Goal: Information Seeking & Learning: Learn about a topic

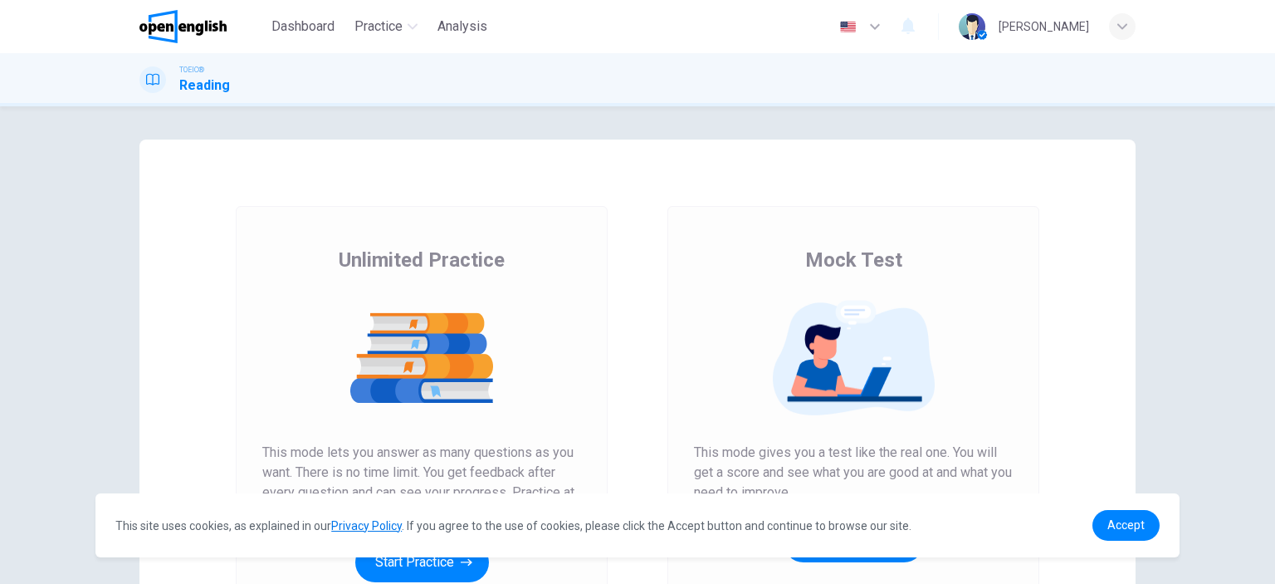
click at [456, 553] on div "This site uses cookies, as explained in our Privacy Policy . If you agree to th…" at bounding box center [637, 525] width 1084 height 64
click at [1123, 521] on span "Accept" at bounding box center [1126, 524] width 37 height 13
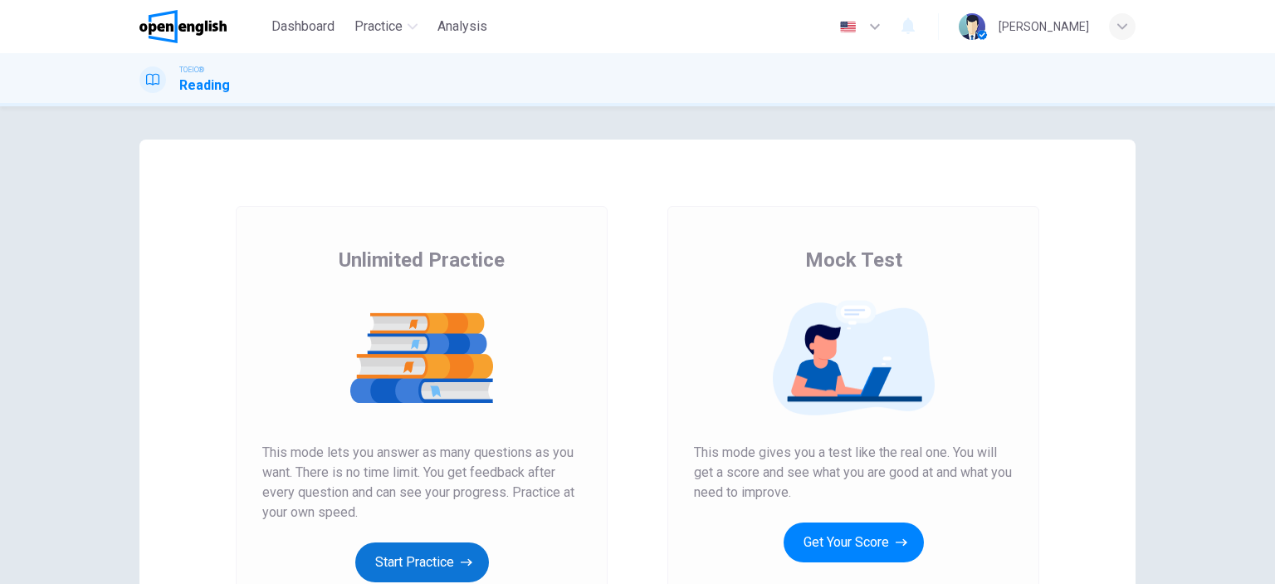
click at [427, 565] on button "Start Practice" at bounding box center [422, 562] width 134 height 40
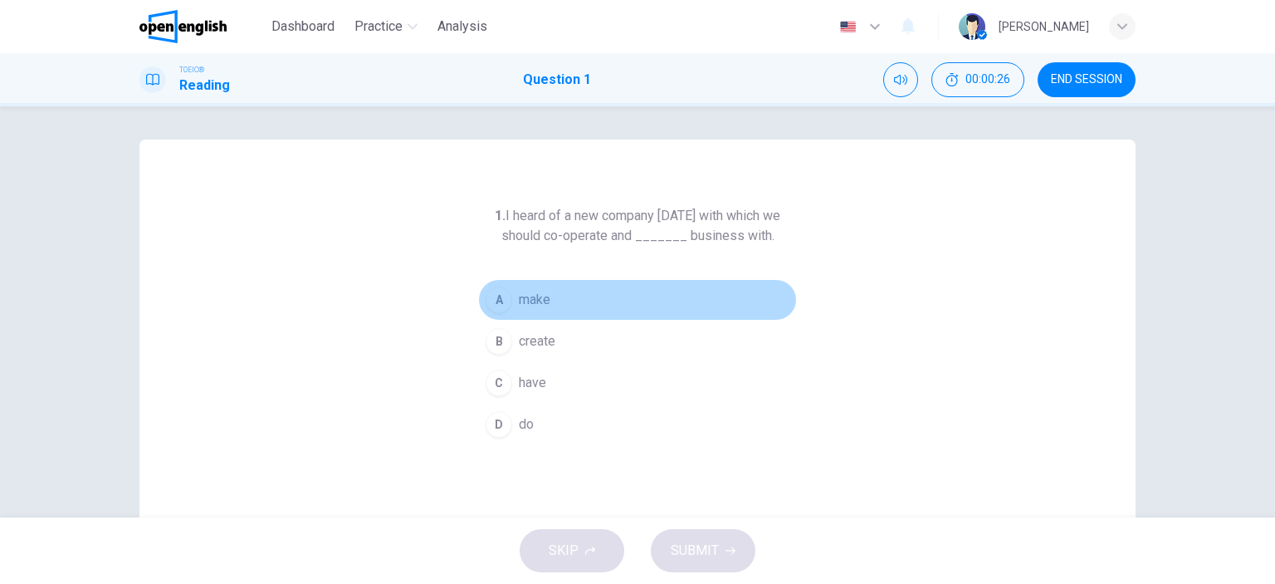
click at [498, 301] on div "A" at bounding box center [499, 299] width 27 height 27
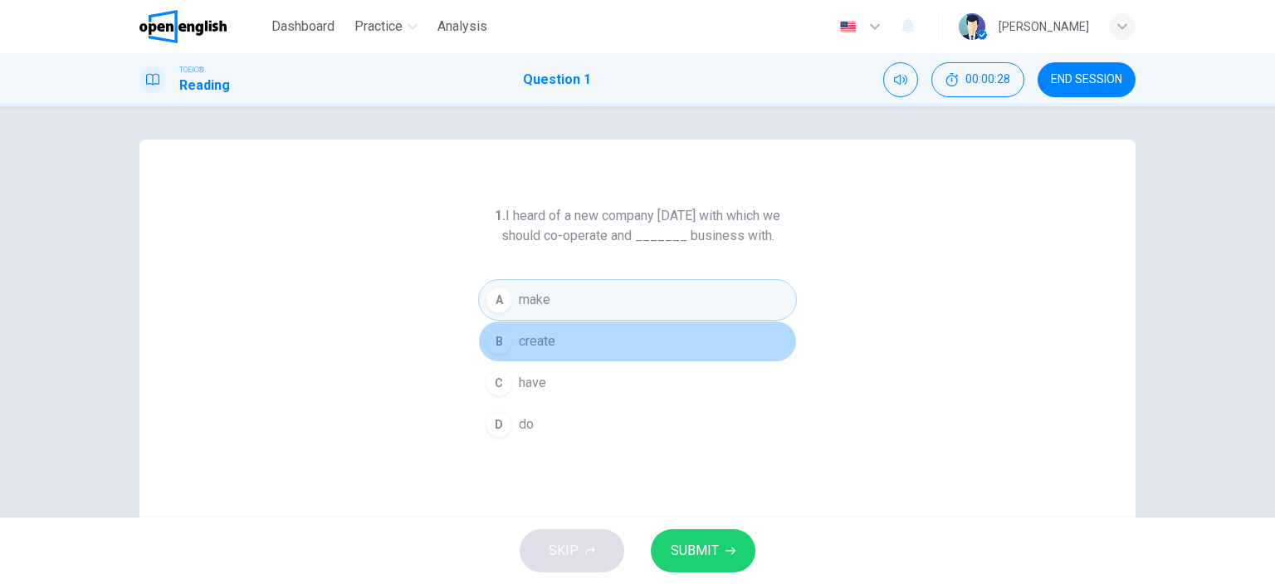
click at [507, 330] on button "B create" at bounding box center [637, 342] width 319 height 42
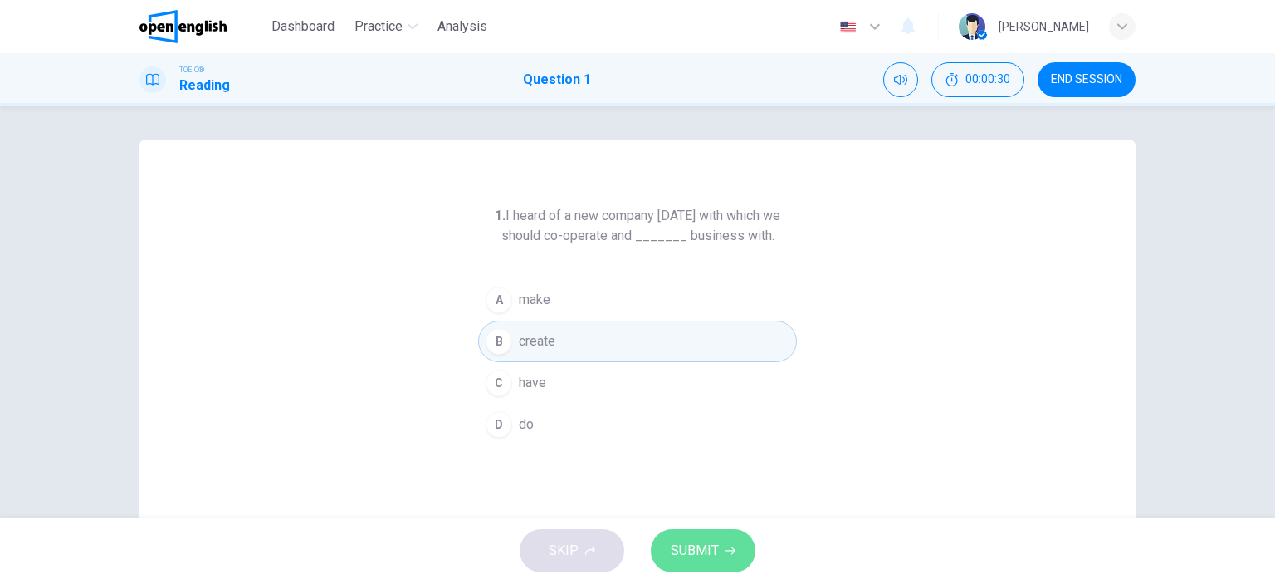
click at [684, 536] on button "SUBMIT" at bounding box center [703, 550] width 105 height 43
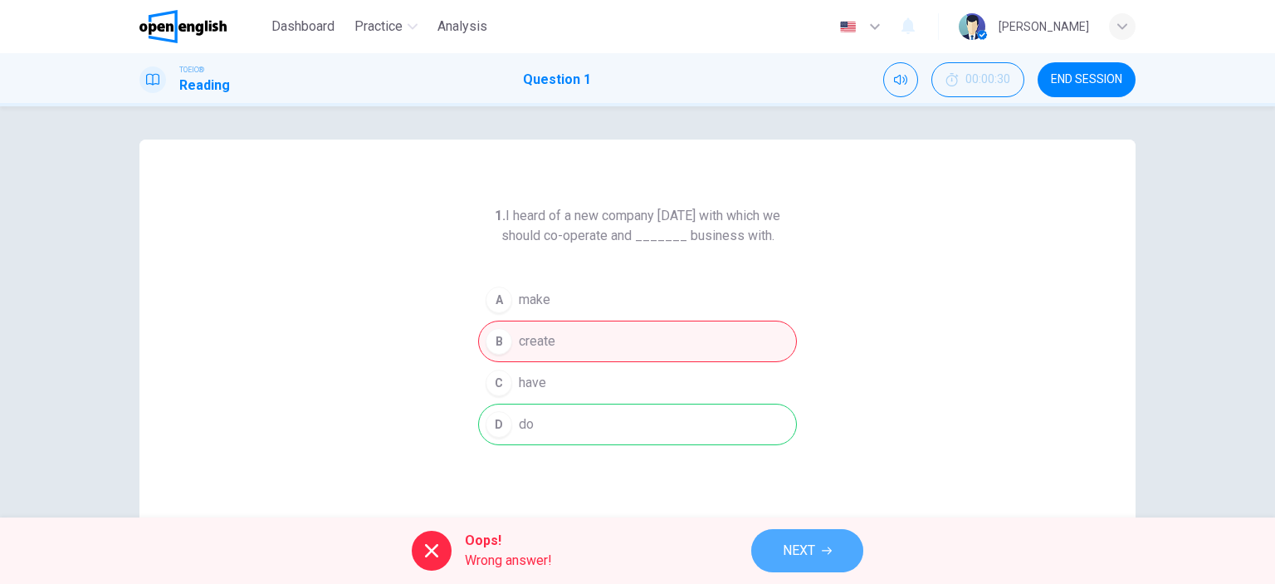
click at [797, 566] on button "NEXT" at bounding box center [807, 550] width 112 height 43
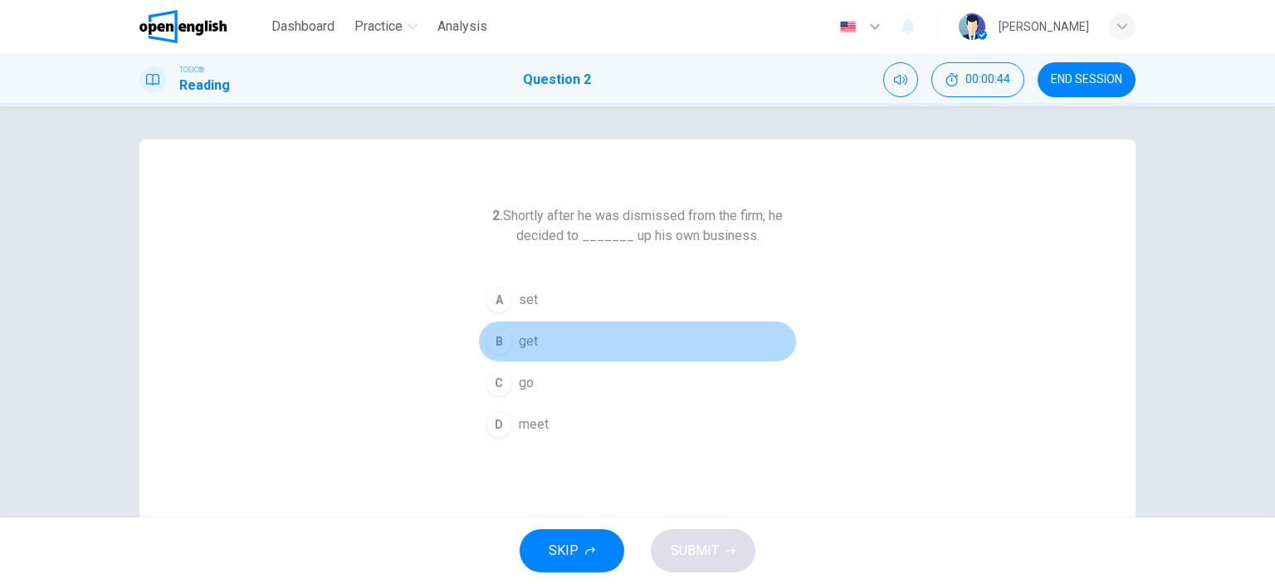
click at [501, 338] on div "B" at bounding box center [499, 341] width 27 height 27
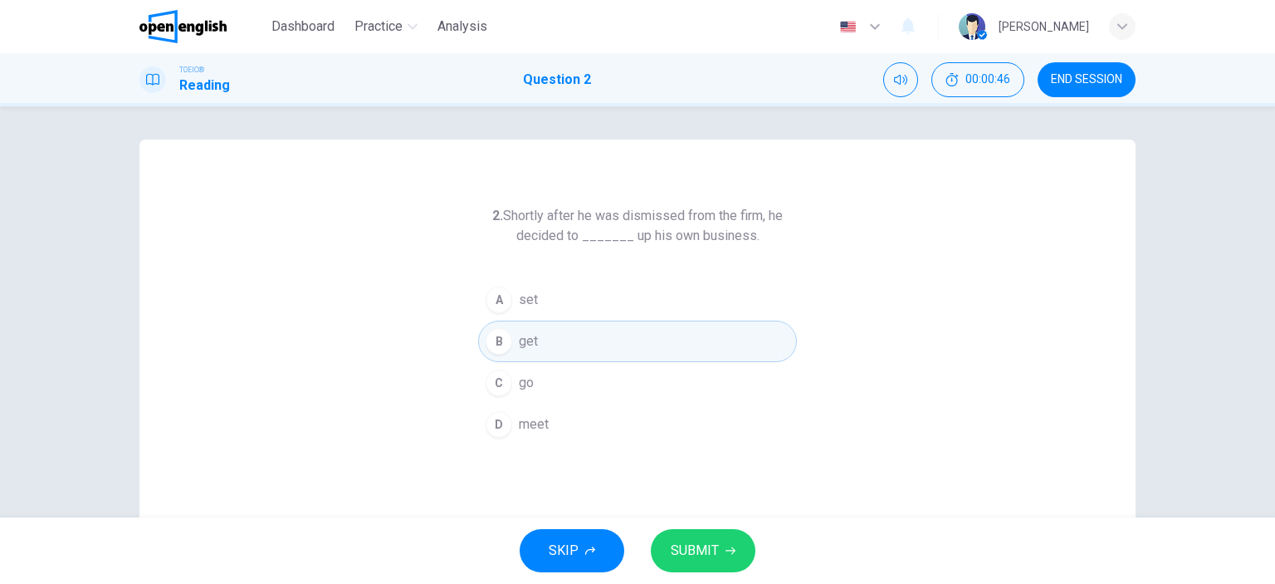
click at [678, 551] on span "SUBMIT" at bounding box center [695, 550] width 48 height 23
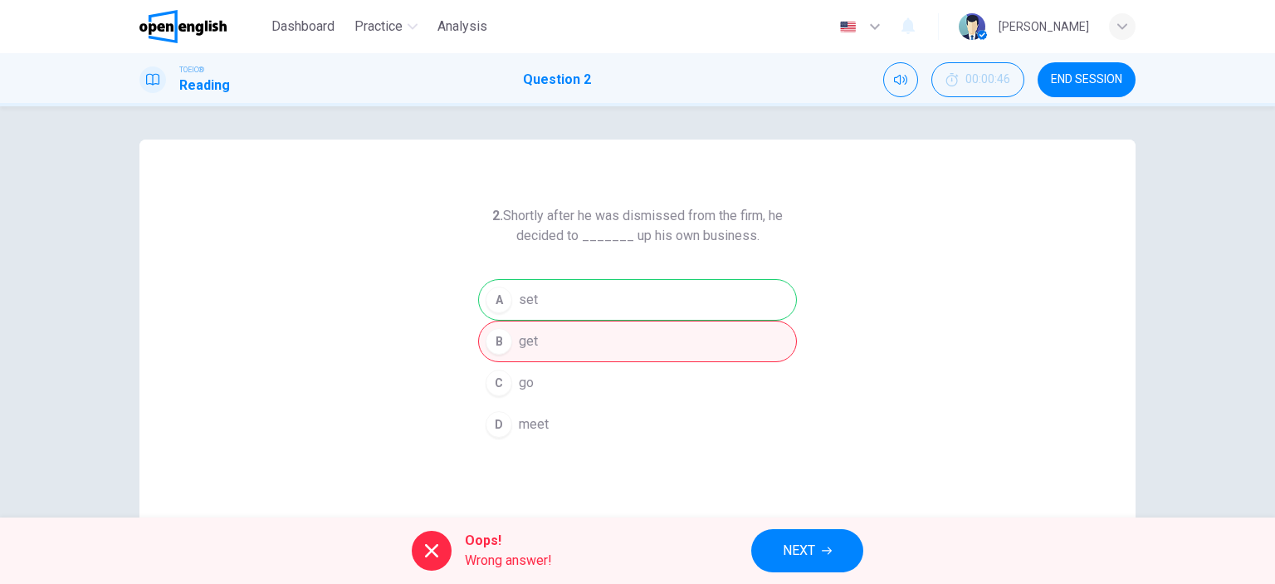
click at [817, 540] on button "NEXT" at bounding box center [807, 550] width 112 height 43
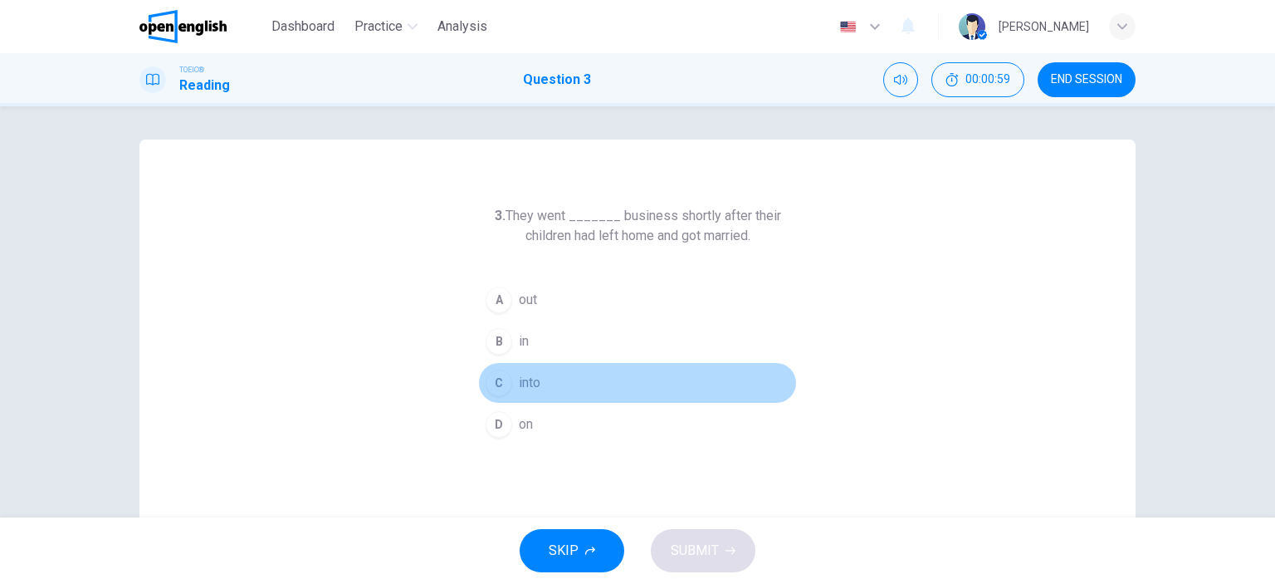
click at [500, 388] on div "C" at bounding box center [499, 383] width 27 height 27
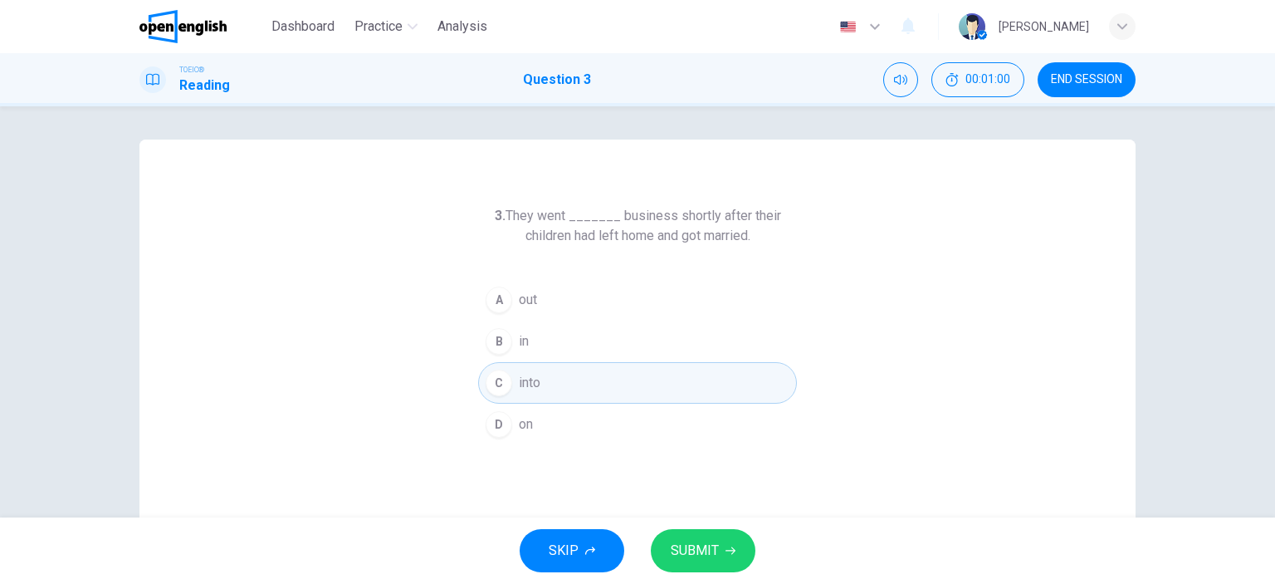
click at [688, 547] on span "SUBMIT" at bounding box center [695, 550] width 48 height 23
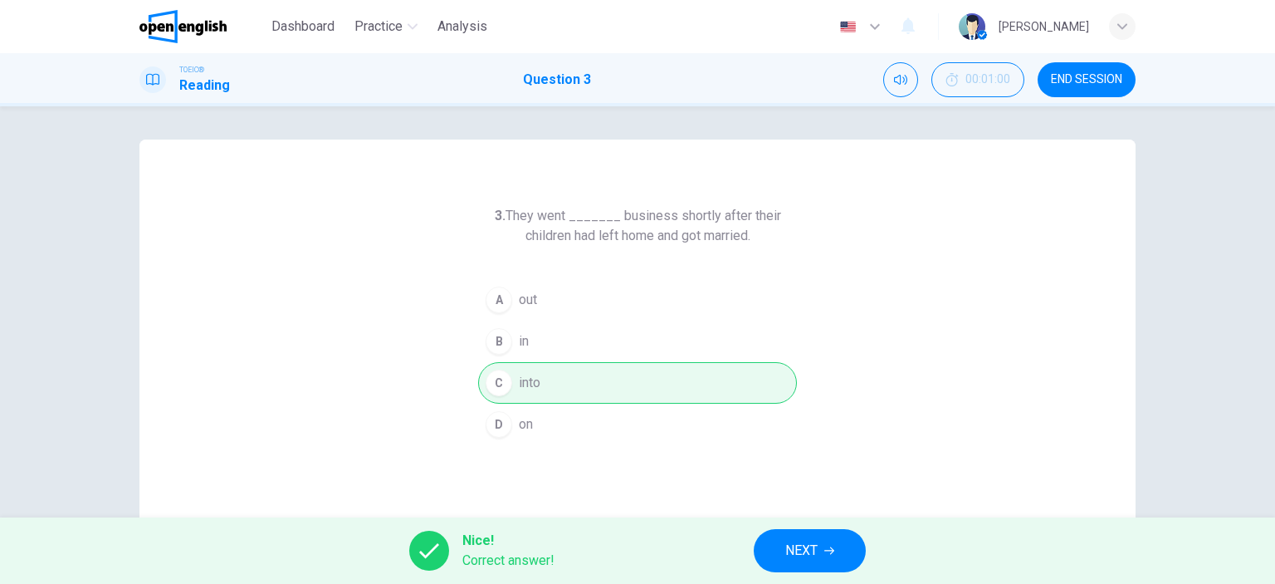
click at [795, 547] on span "NEXT" at bounding box center [802, 550] width 32 height 23
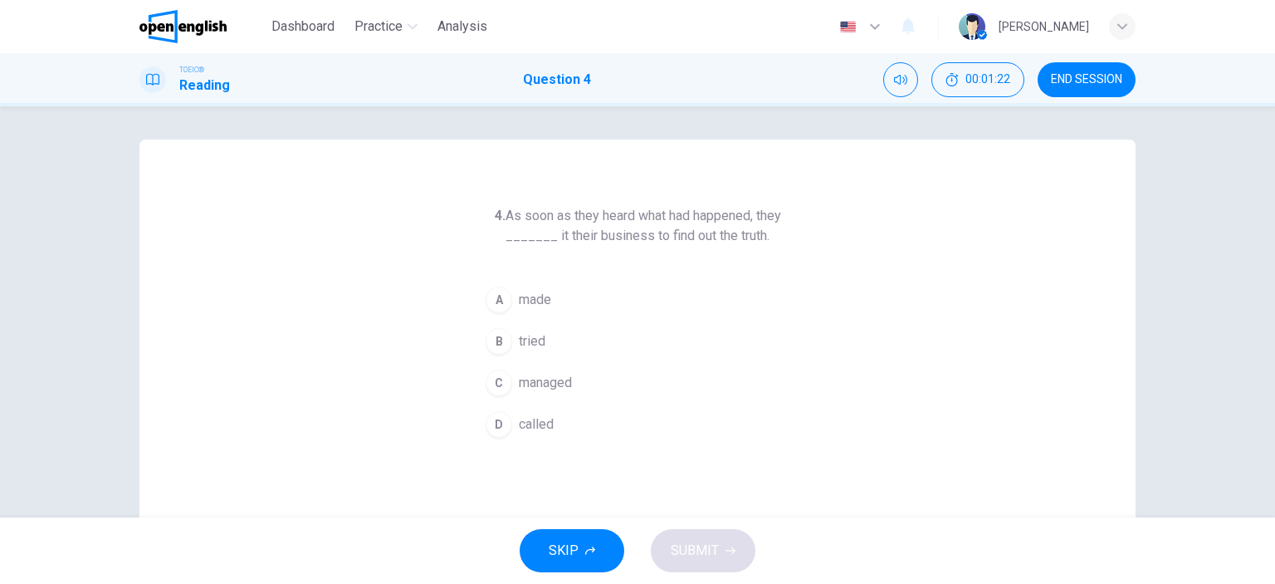
click at [490, 345] on div "B" at bounding box center [499, 341] width 27 height 27
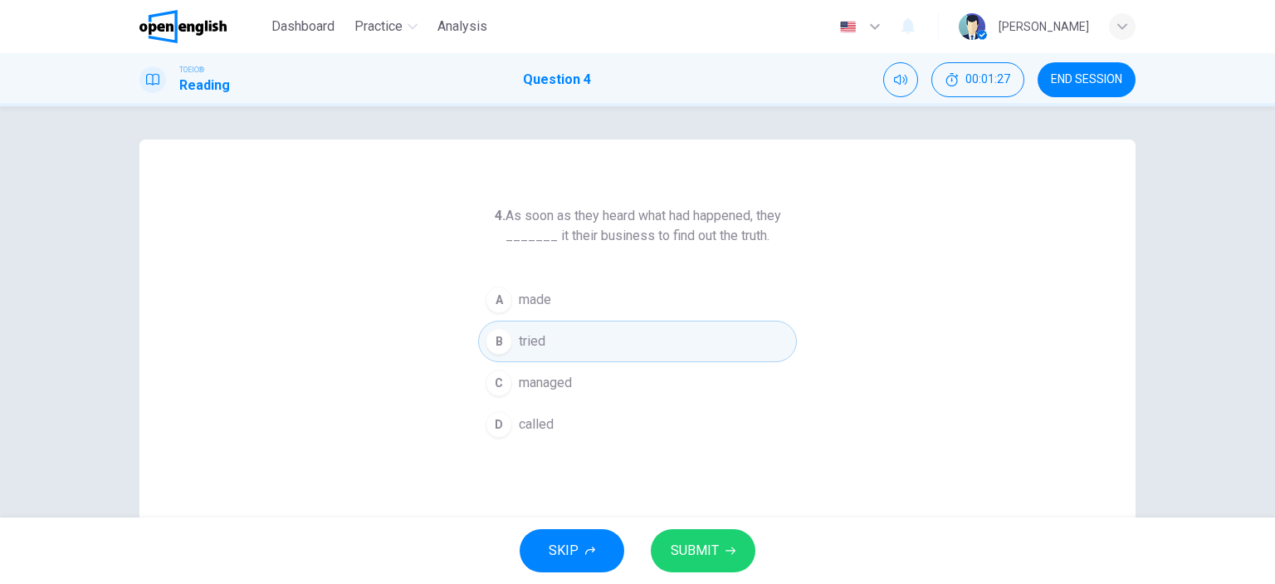
click at [694, 539] on span "SUBMIT" at bounding box center [695, 550] width 48 height 23
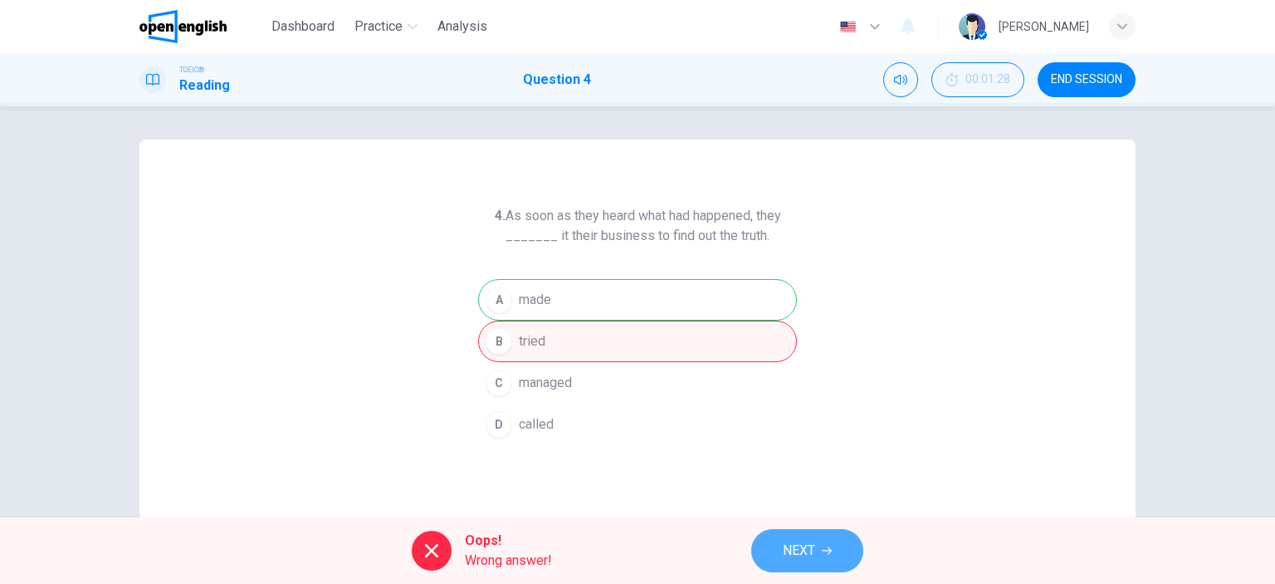
click at [800, 534] on button "NEXT" at bounding box center [807, 550] width 112 height 43
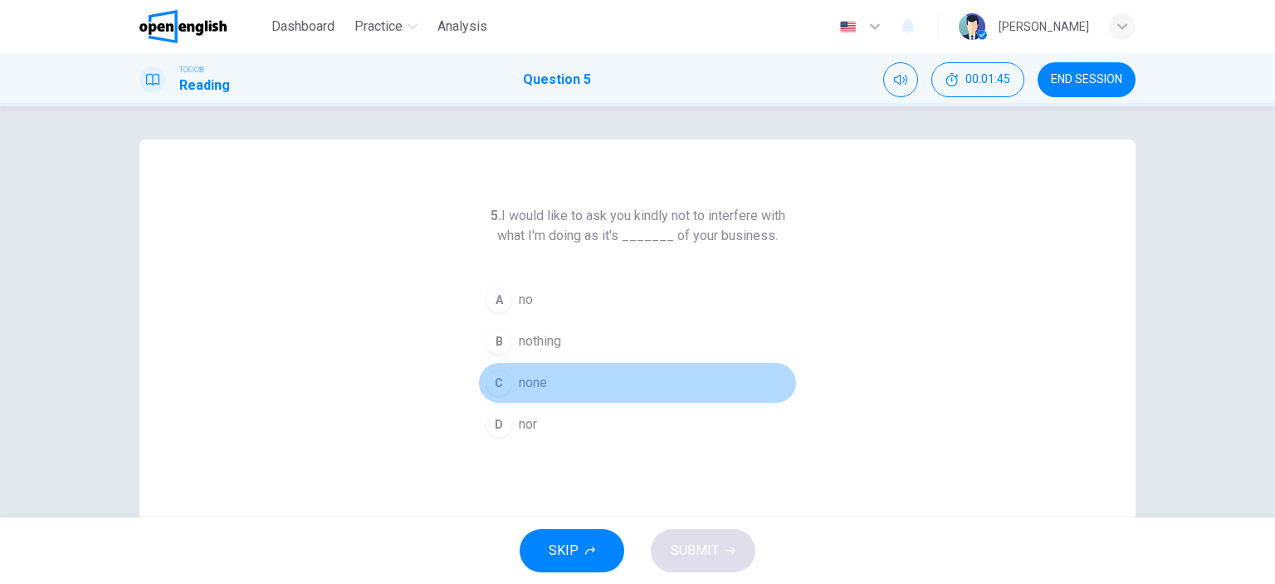
click at [492, 376] on div "C" at bounding box center [499, 383] width 27 height 27
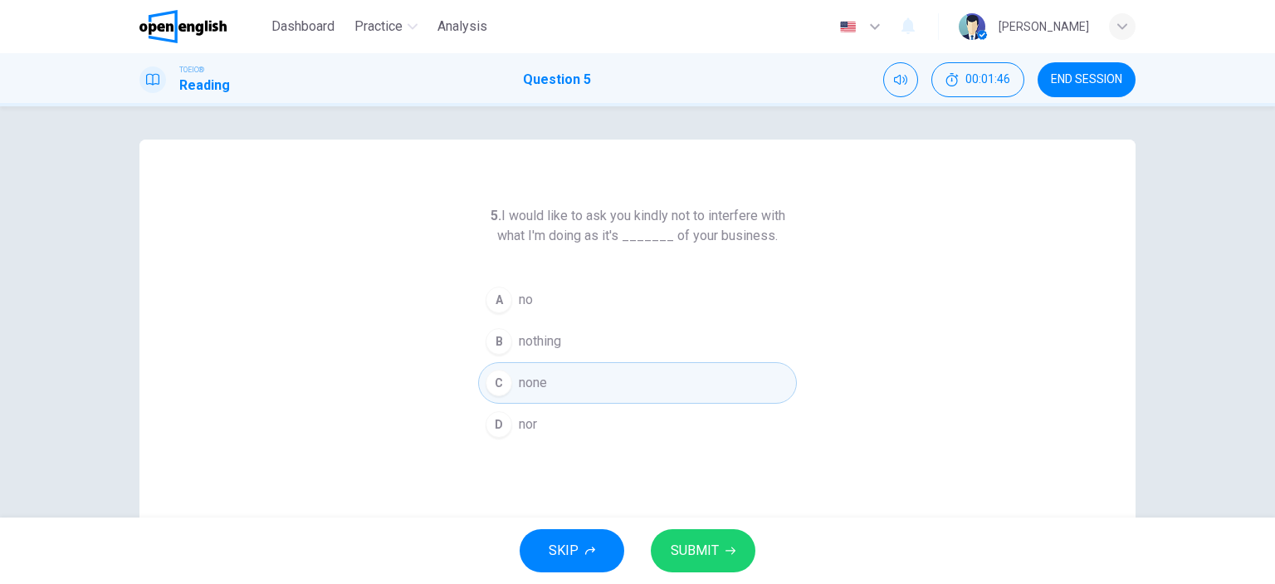
click at [704, 541] on span "SUBMIT" at bounding box center [695, 550] width 48 height 23
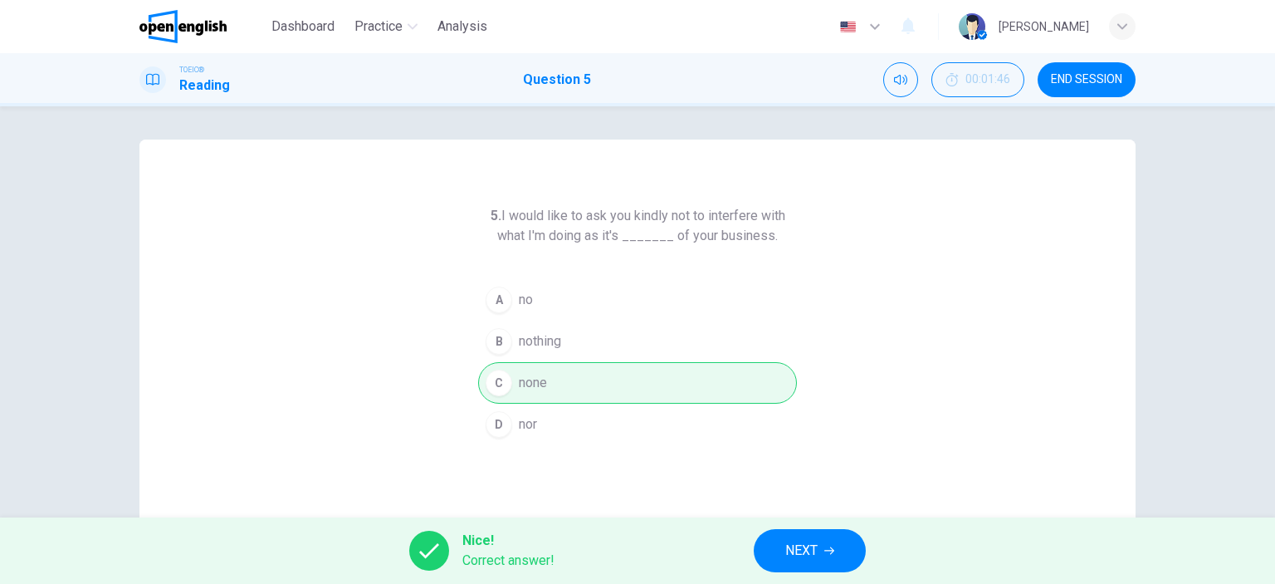
click at [704, 541] on div "Nice! Correct answer! NEXT" at bounding box center [637, 550] width 1275 height 66
click at [791, 551] on span "NEXT" at bounding box center [802, 550] width 32 height 23
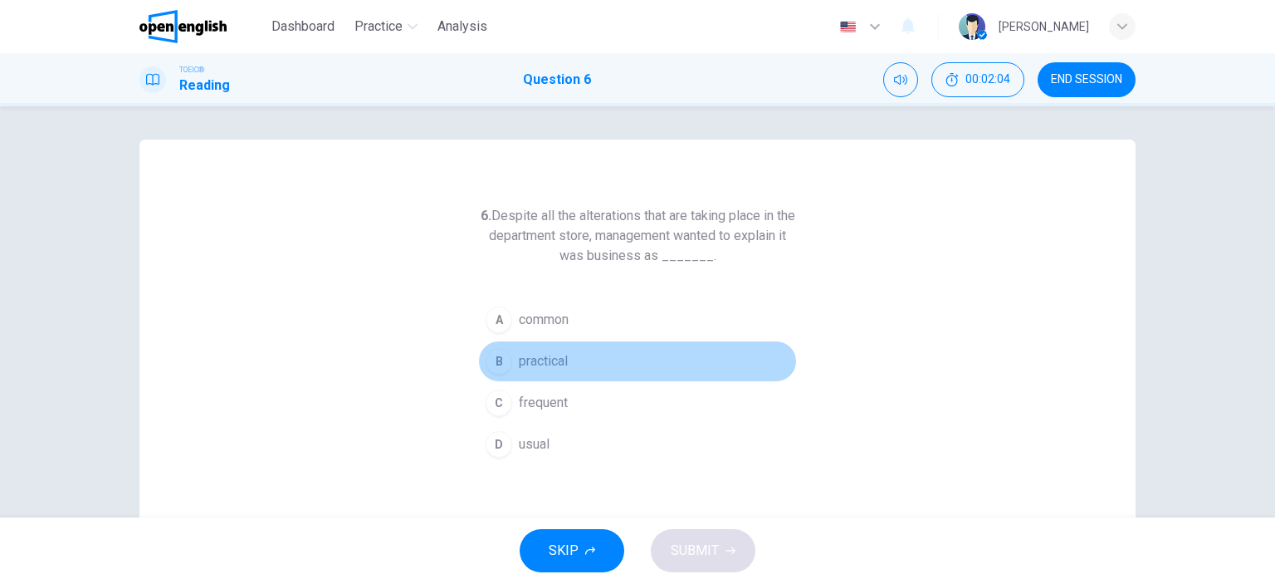
click at [498, 356] on div "B" at bounding box center [499, 361] width 27 height 27
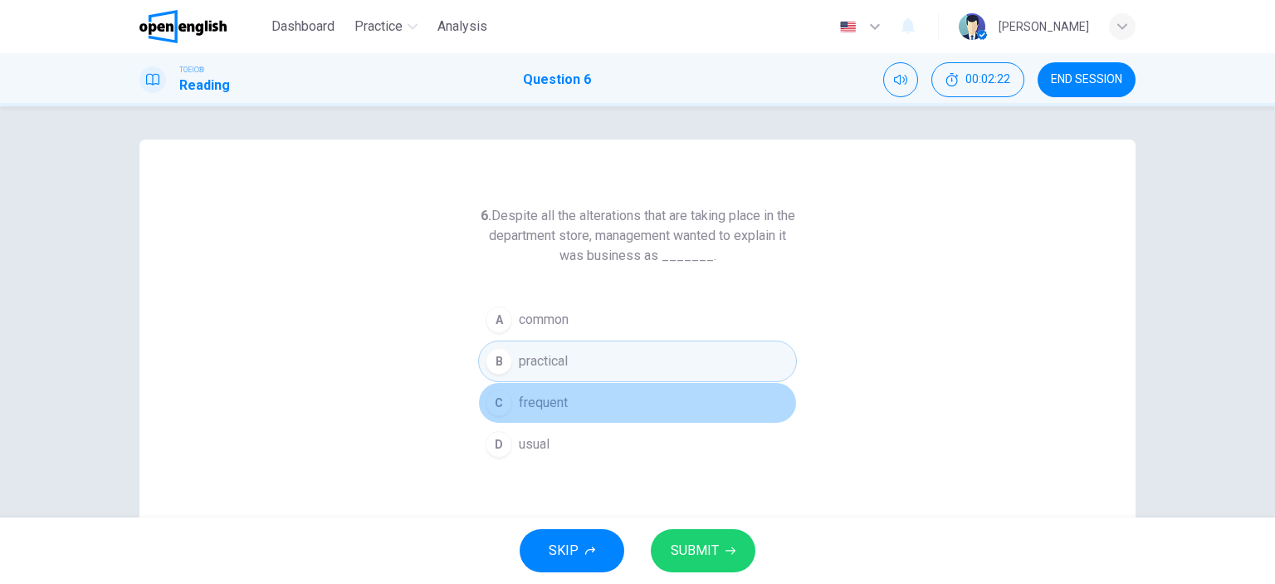
click at [513, 399] on button "C frequent" at bounding box center [637, 403] width 319 height 42
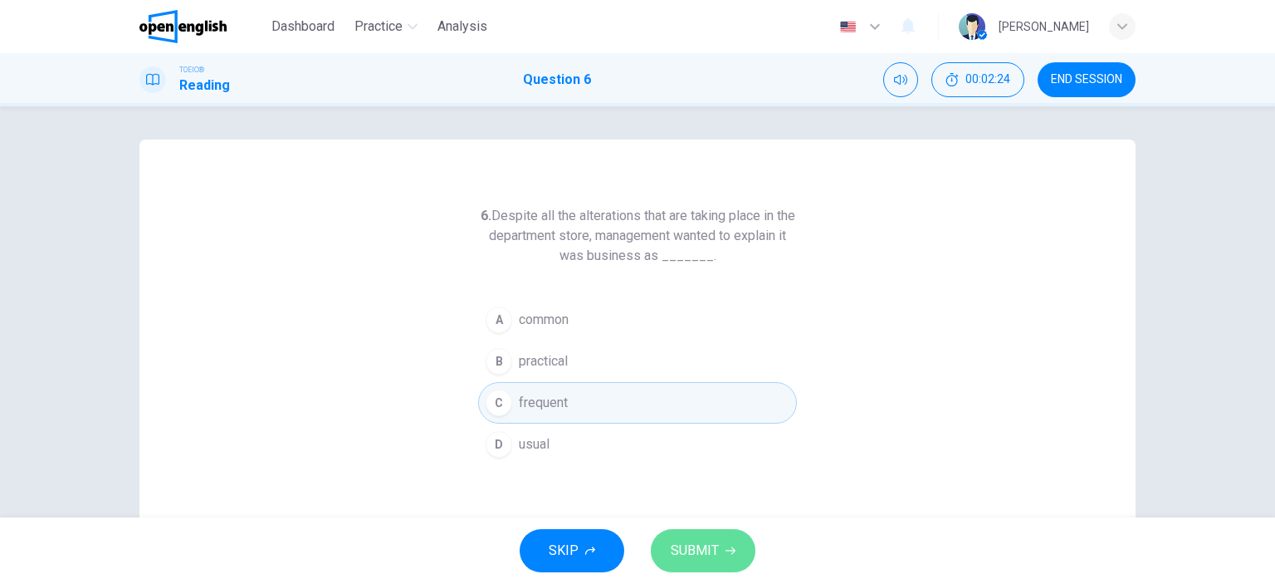
click at [679, 544] on span "SUBMIT" at bounding box center [695, 550] width 48 height 23
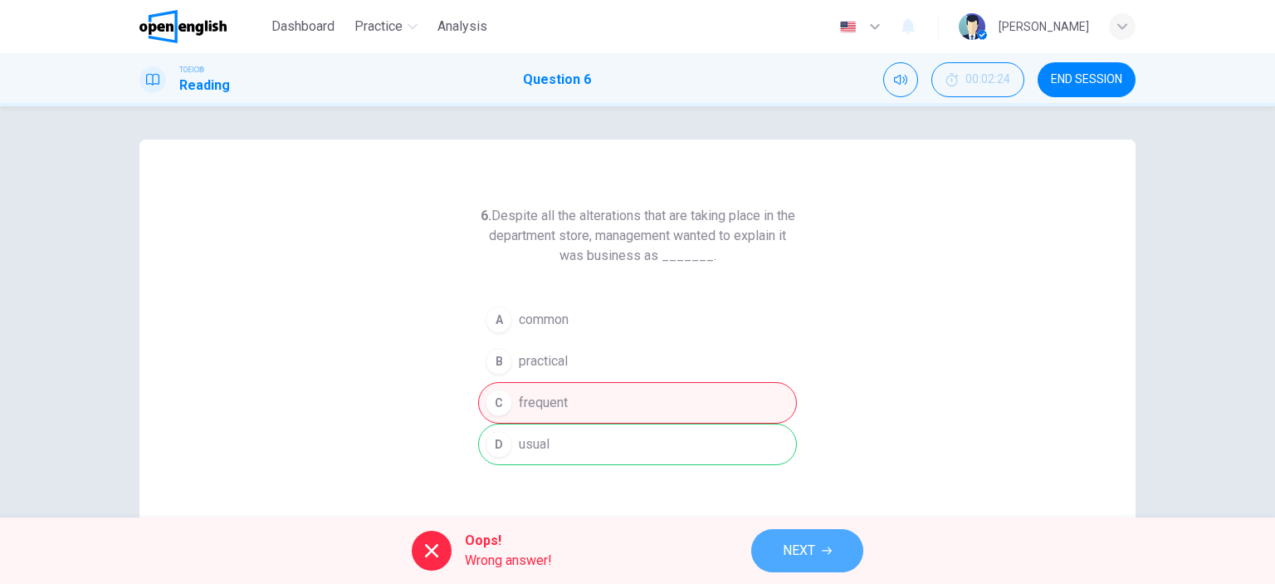
click at [813, 558] on span "NEXT" at bounding box center [799, 550] width 32 height 23
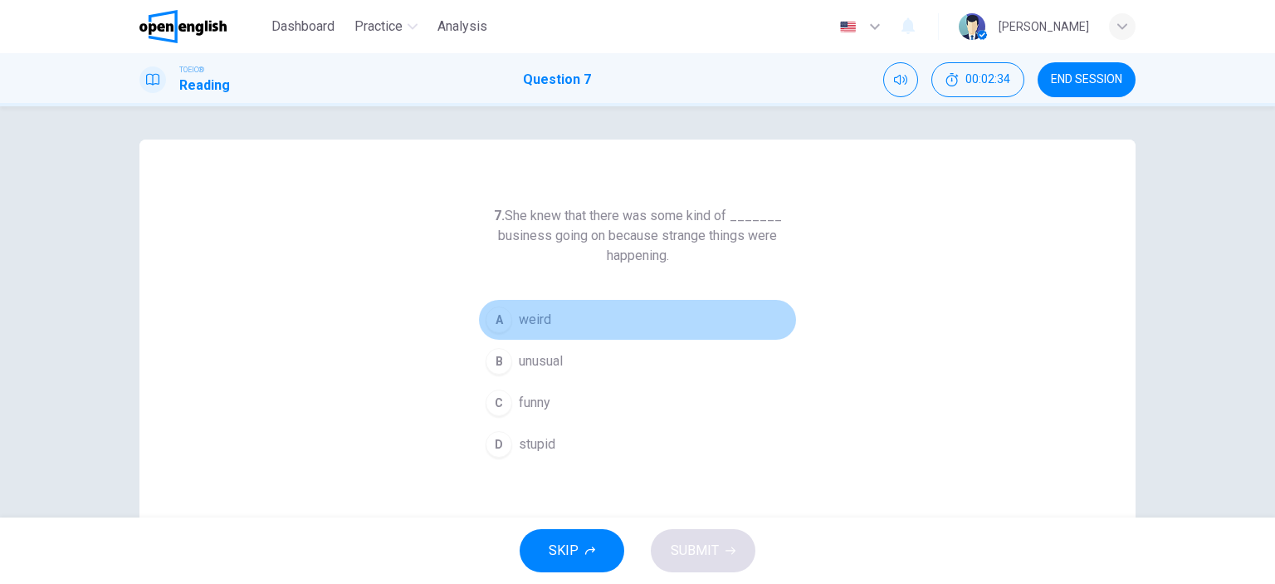
click at [497, 324] on div "A" at bounding box center [499, 319] width 27 height 27
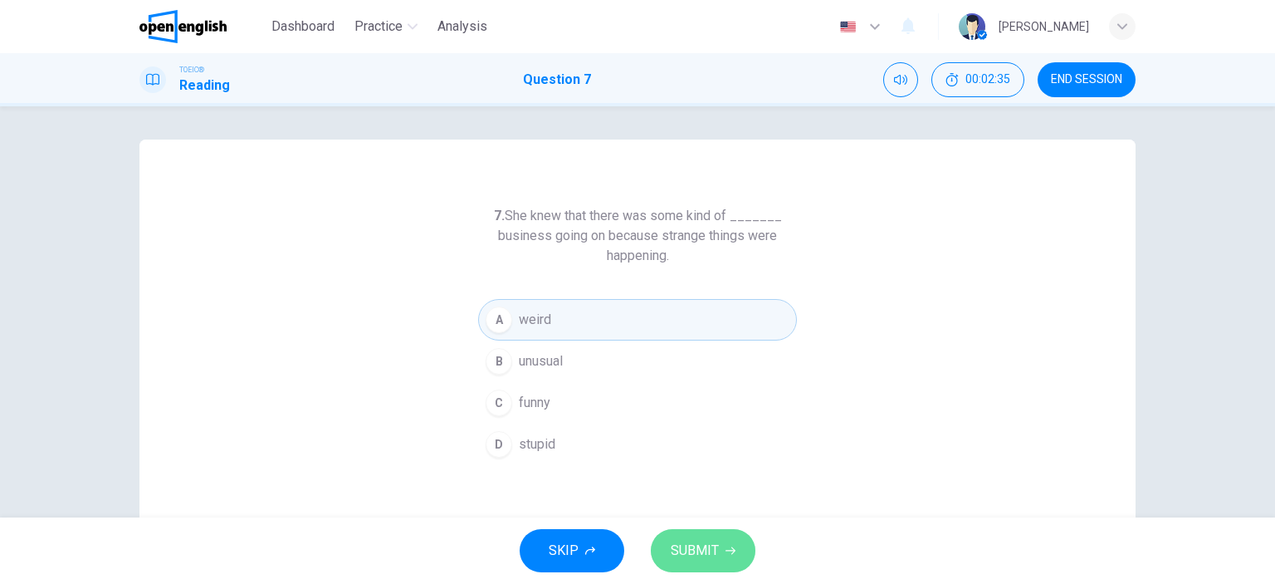
click at [680, 541] on span "SUBMIT" at bounding box center [695, 550] width 48 height 23
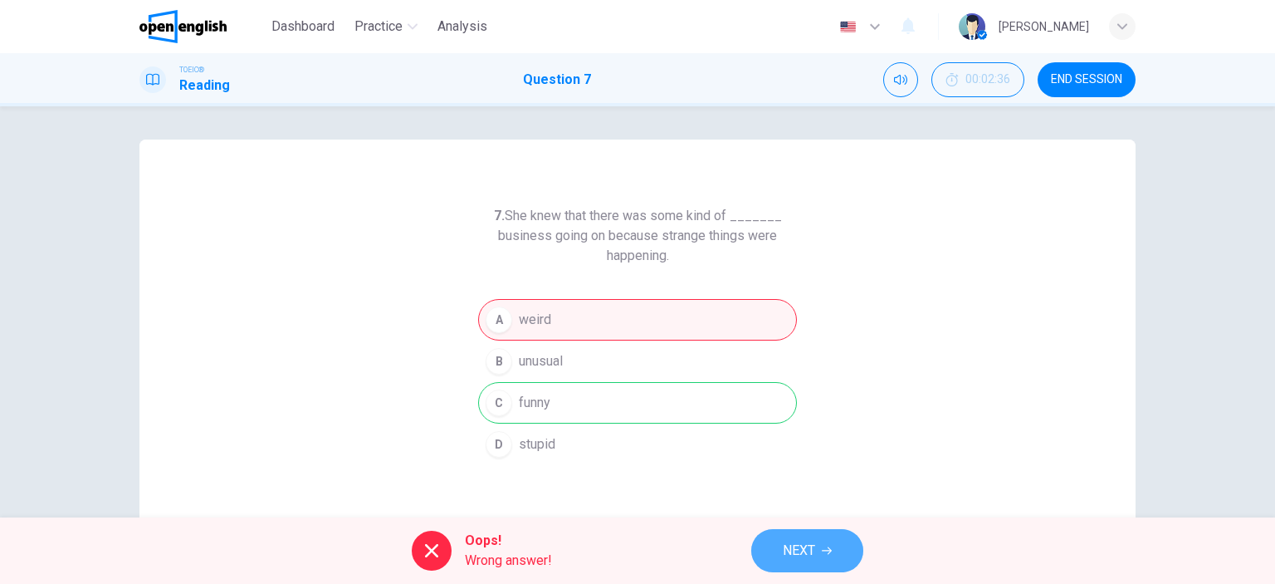
click at [797, 548] on span "NEXT" at bounding box center [799, 550] width 32 height 23
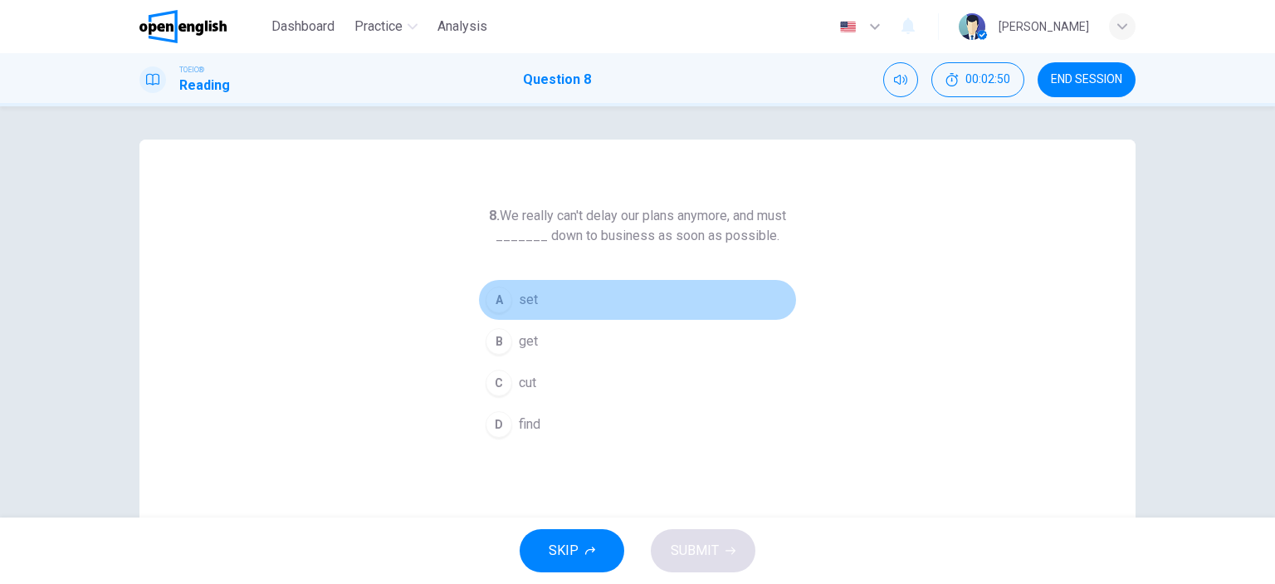
click at [497, 305] on div "A" at bounding box center [499, 299] width 27 height 27
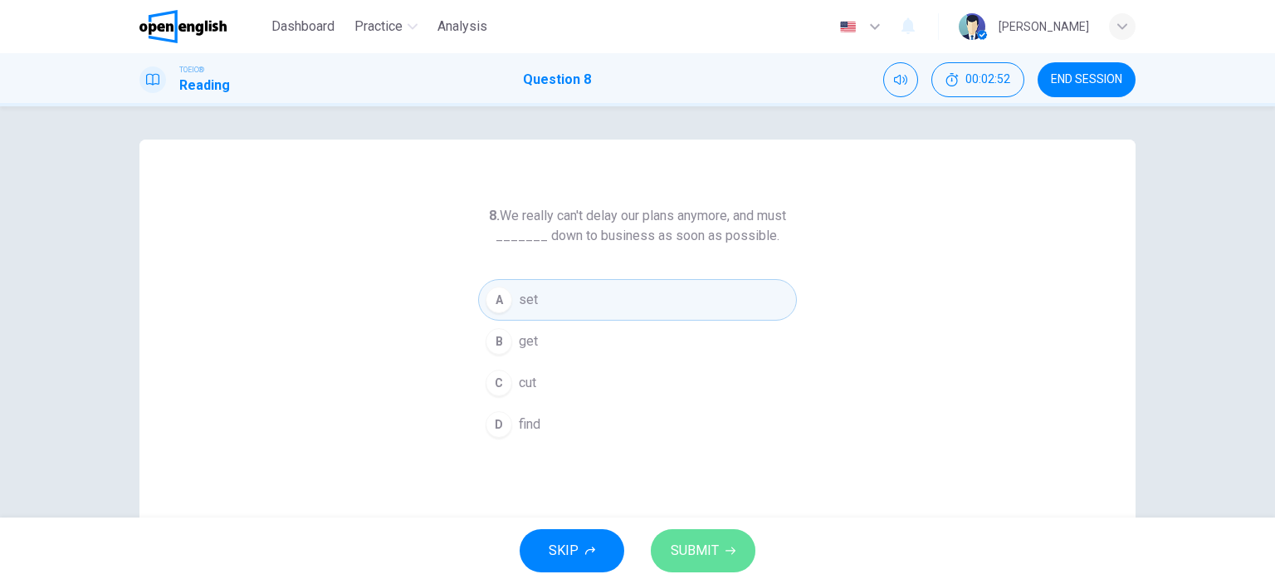
click at [702, 565] on button "SUBMIT" at bounding box center [703, 550] width 105 height 43
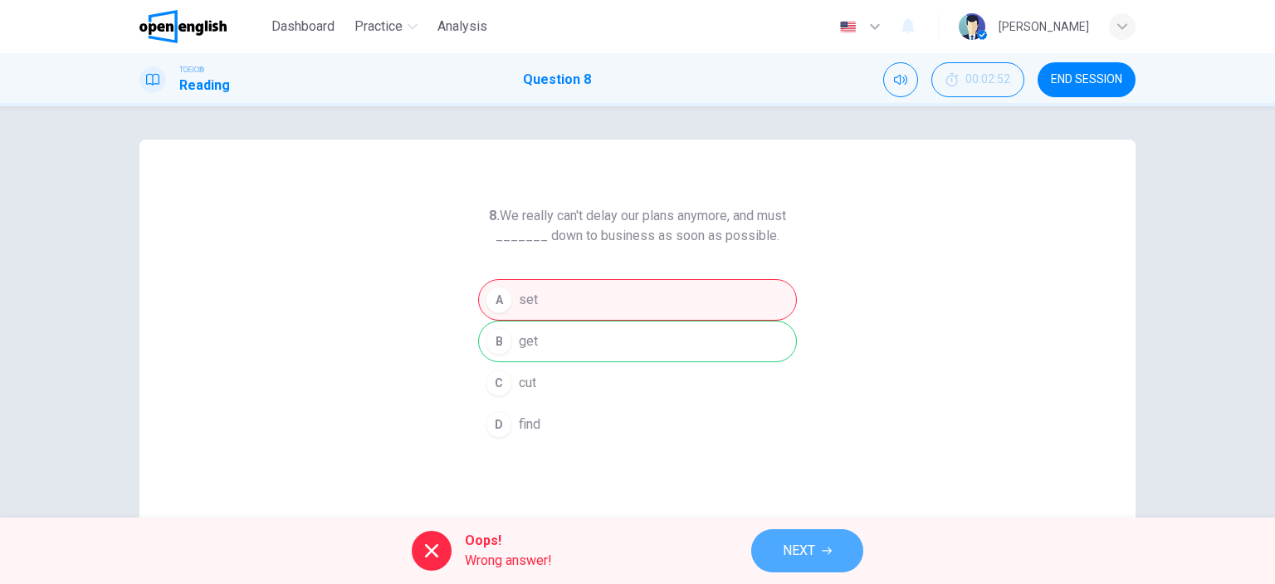
click at [812, 551] on span "NEXT" at bounding box center [799, 550] width 32 height 23
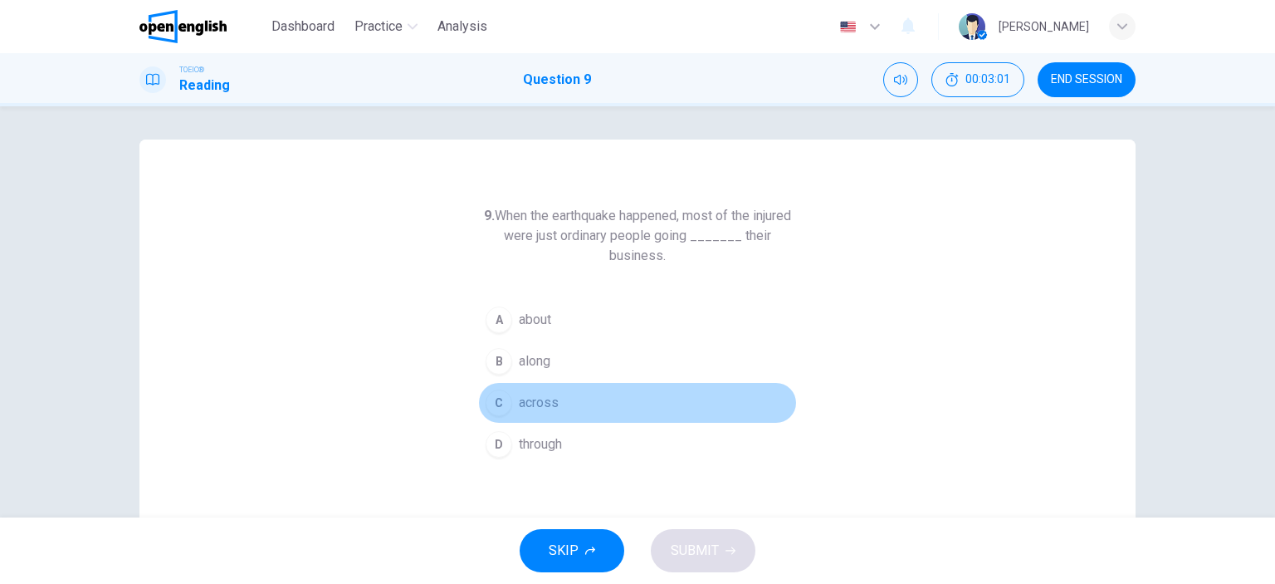
click at [497, 401] on div "C" at bounding box center [499, 402] width 27 height 27
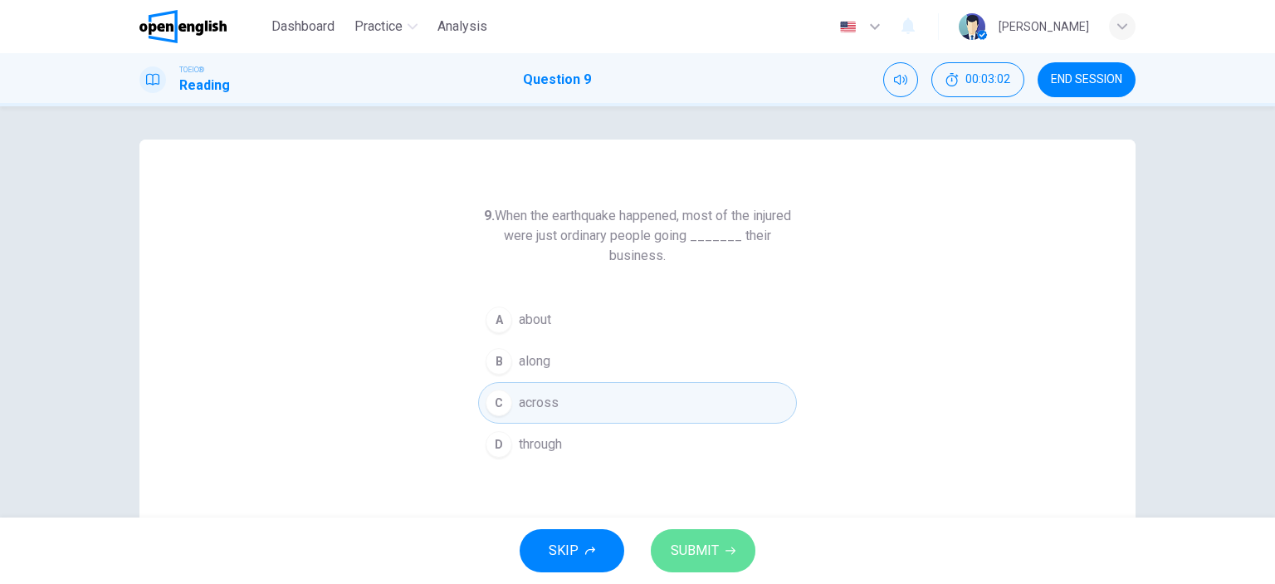
click at [718, 544] on button "SUBMIT" at bounding box center [703, 550] width 105 height 43
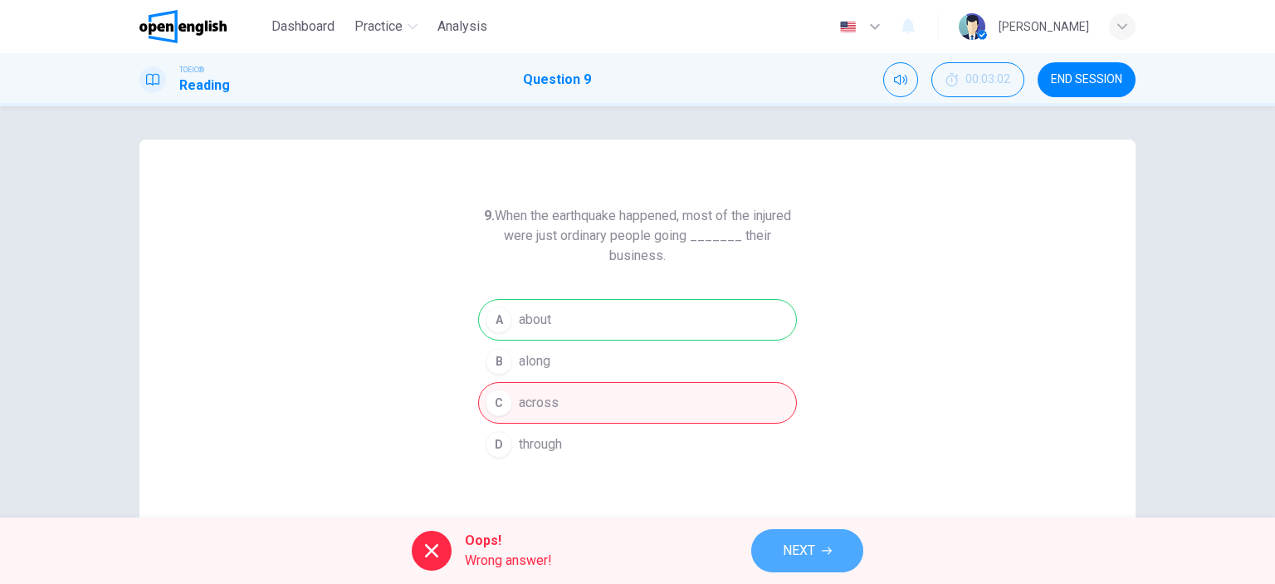
click at [766, 549] on button "NEXT" at bounding box center [807, 550] width 112 height 43
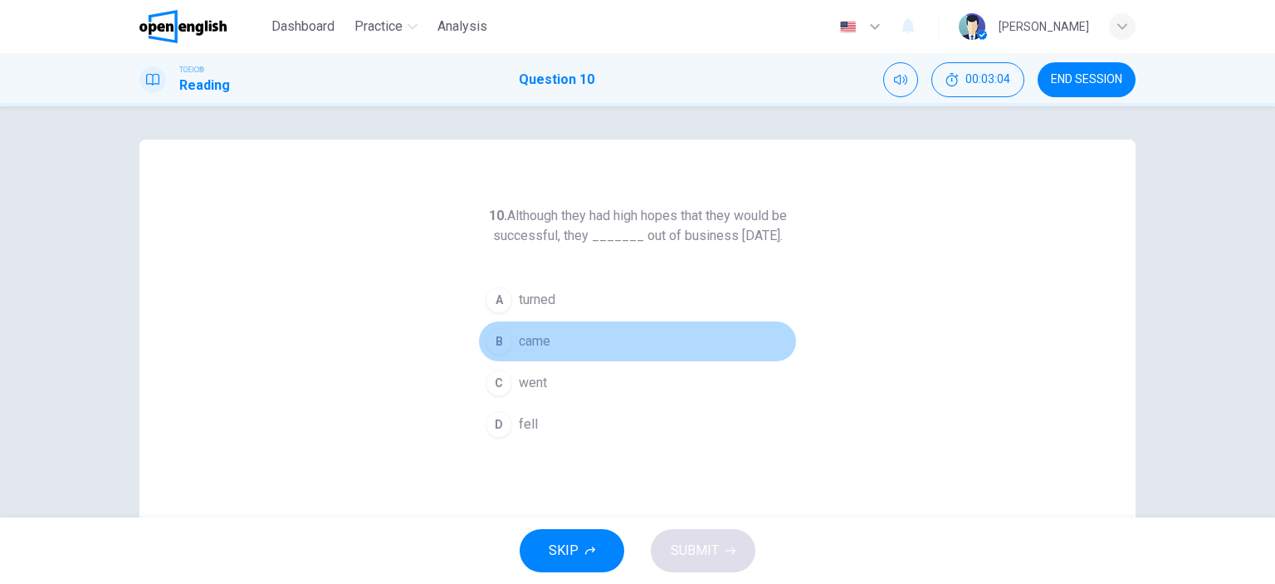
click at [502, 362] on button "B came" at bounding box center [637, 342] width 319 height 42
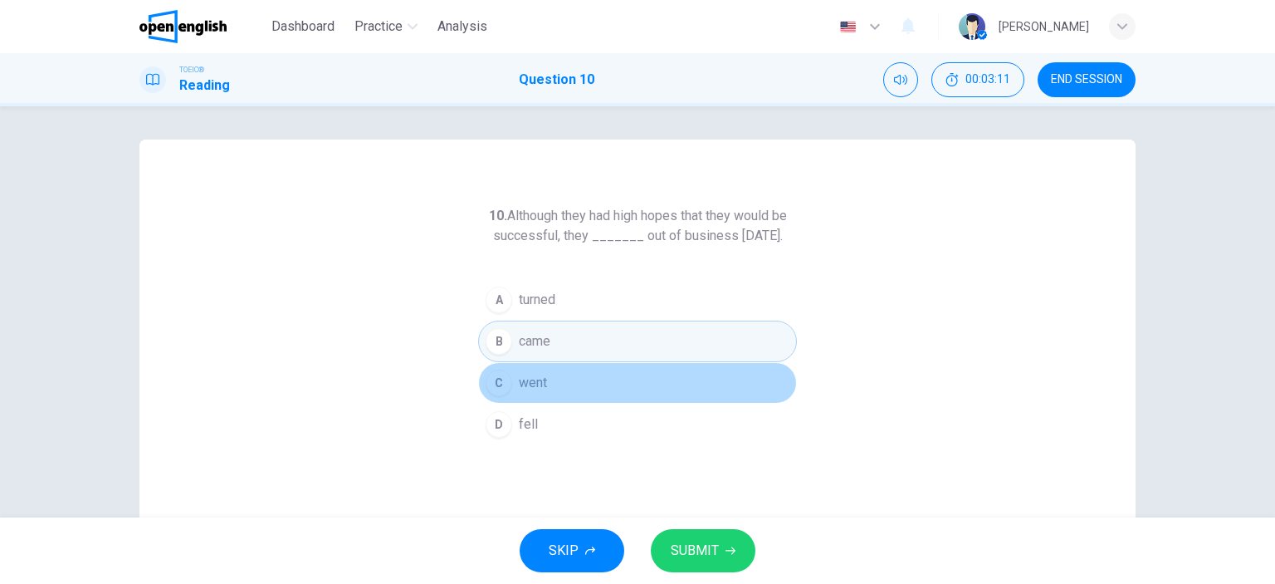
click at [495, 388] on div "C" at bounding box center [499, 383] width 27 height 27
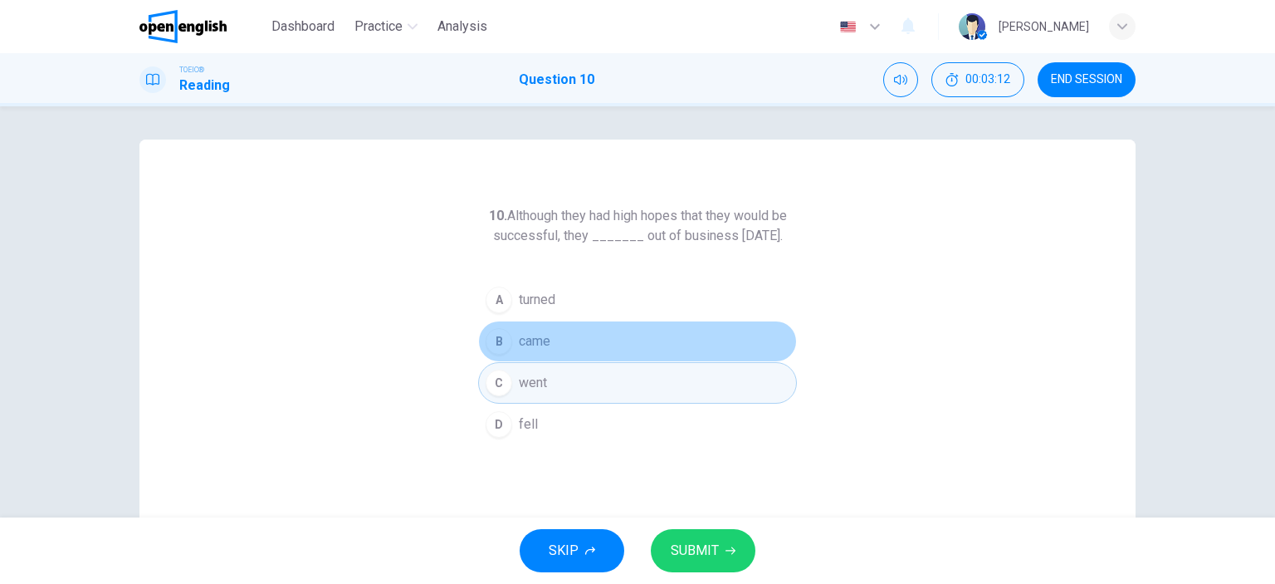
click at [497, 355] on div "B" at bounding box center [499, 341] width 27 height 27
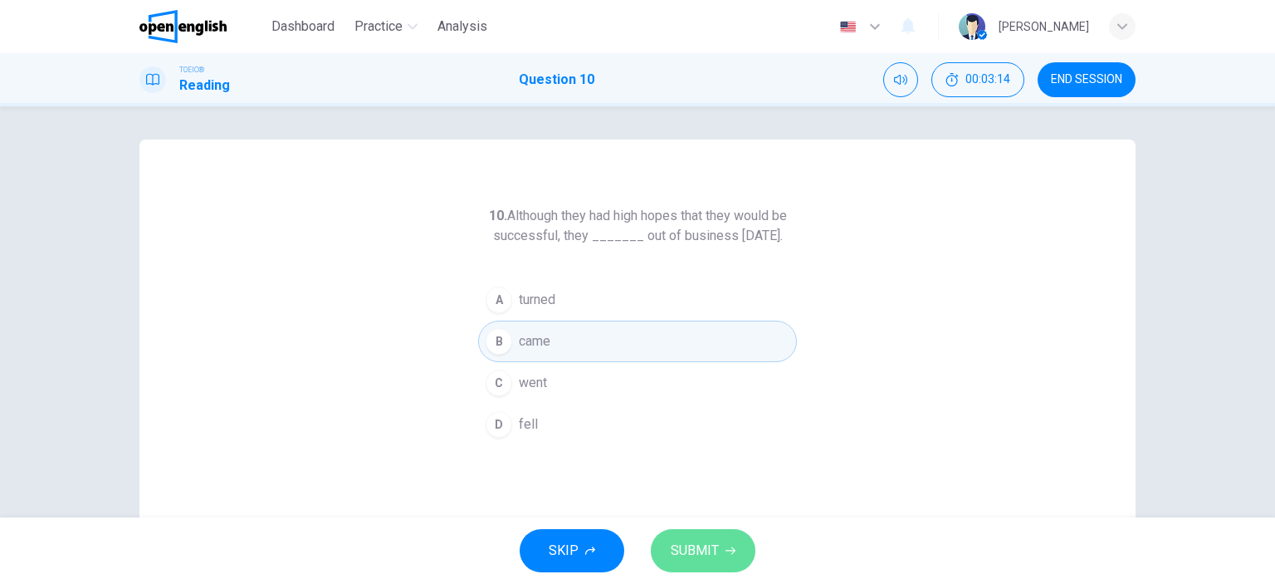
click at [669, 543] on button "SUBMIT" at bounding box center [703, 550] width 105 height 43
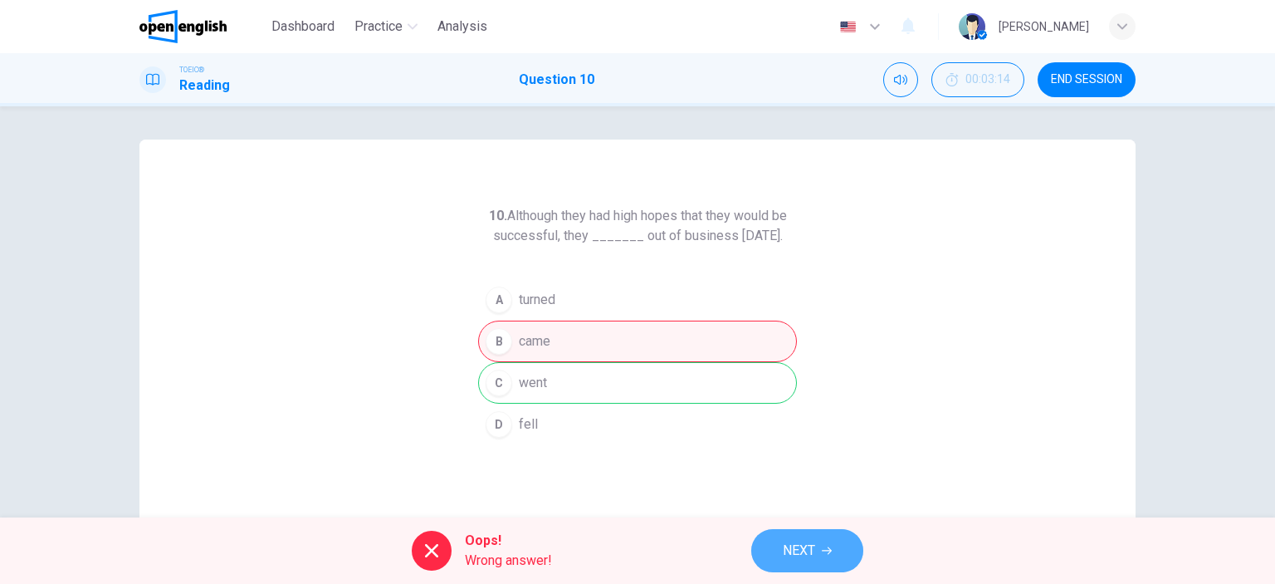
click at [797, 550] on span "NEXT" at bounding box center [799, 550] width 32 height 23
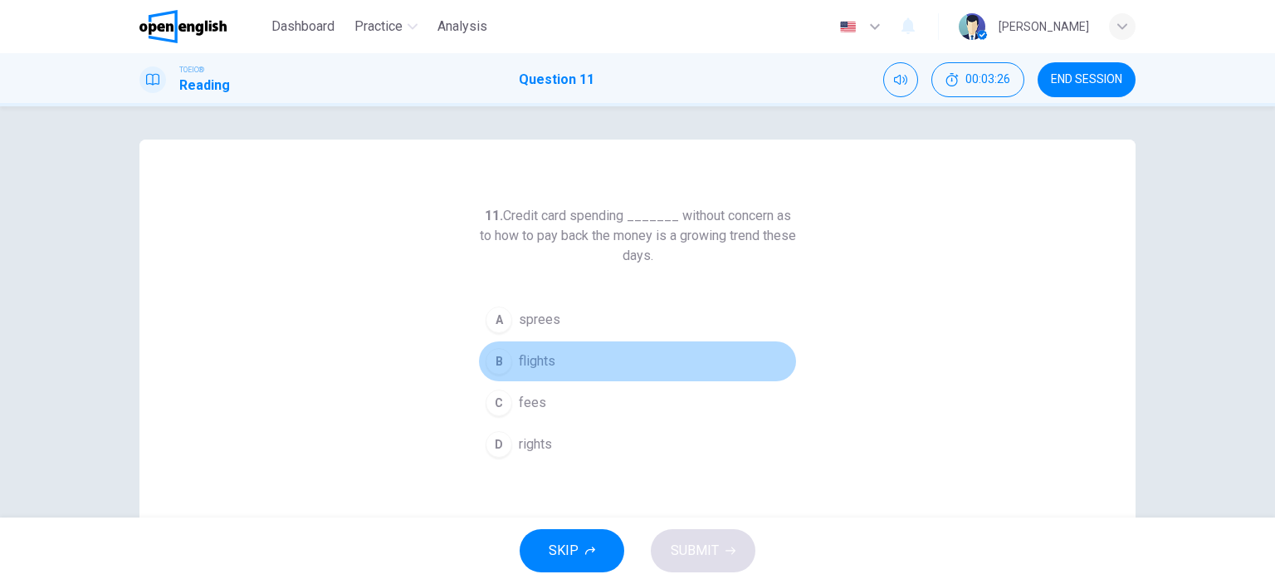
click at [494, 358] on div "B" at bounding box center [499, 361] width 27 height 27
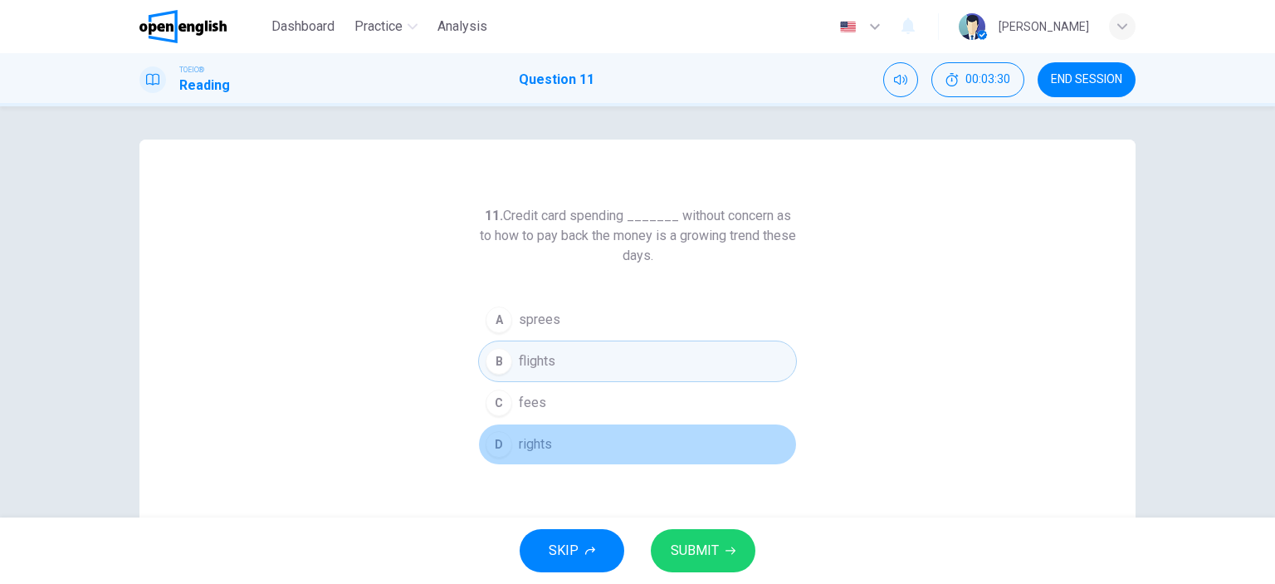
click at [526, 430] on button "D rights" at bounding box center [637, 444] width 319 height 42
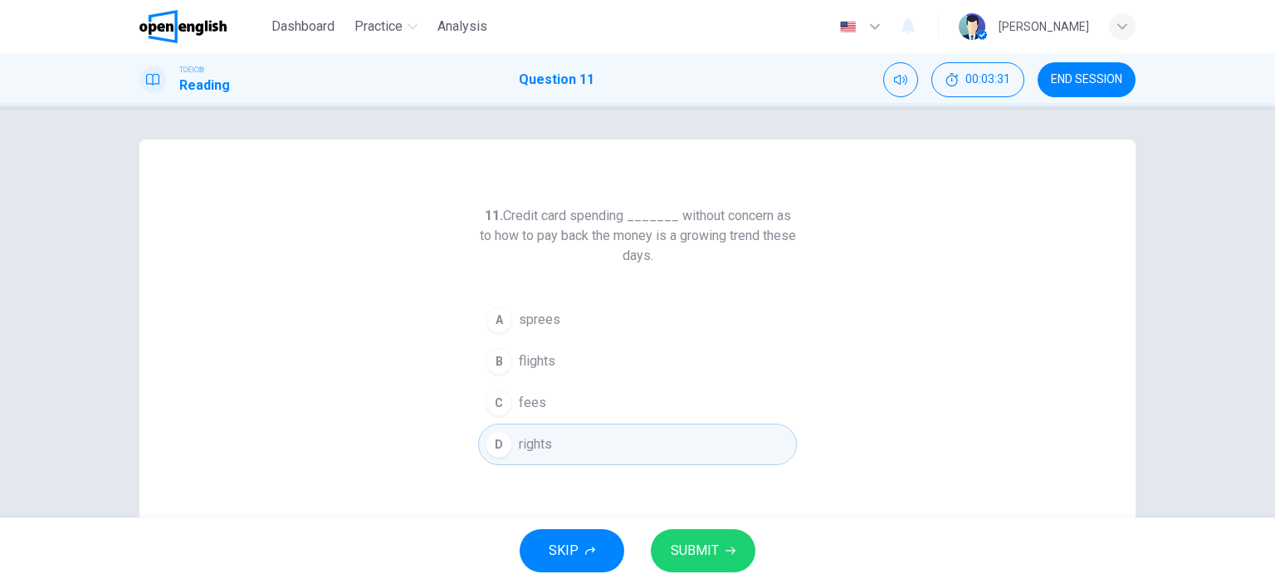
click at [688, 527] on div "SKIP SUBMIT" at bounding box center [637, 550] width 1275 height 66
click at [696, 559] on span "SUBMIT" at bounding box center [695, 550] width 48 height 23
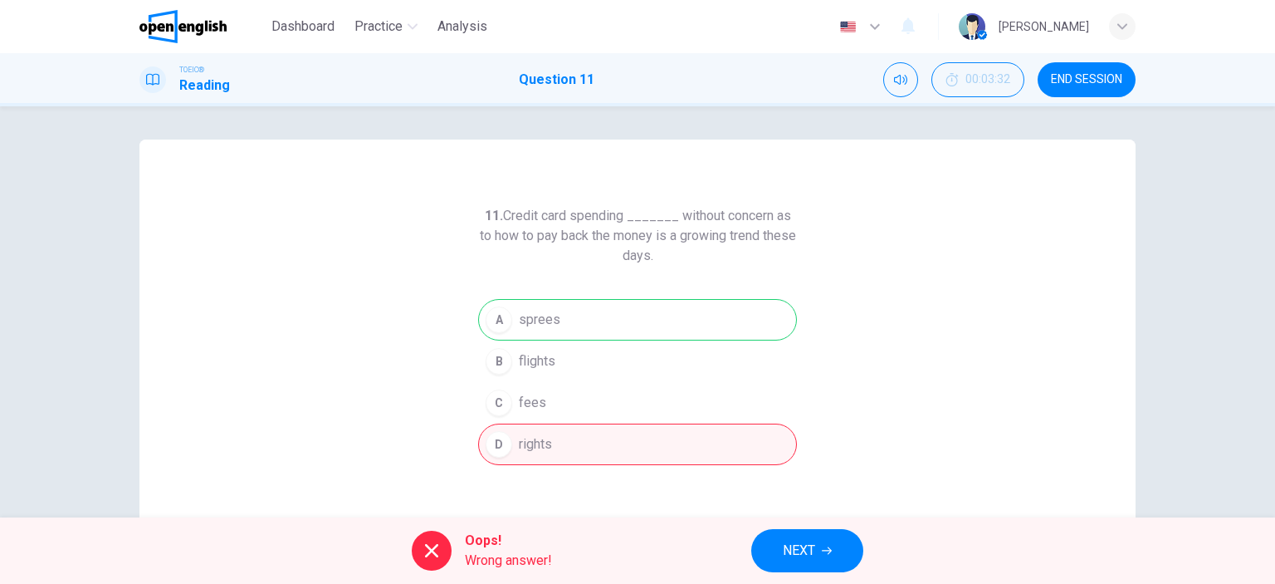
click at [696, 559] on div "Oops! Wrong answer! NEXT" at bounding box center [637, 550] width 1275 height 66
click at [792, 544] on span "NEXT" at bounding box center [799, 550] width 32 height 23
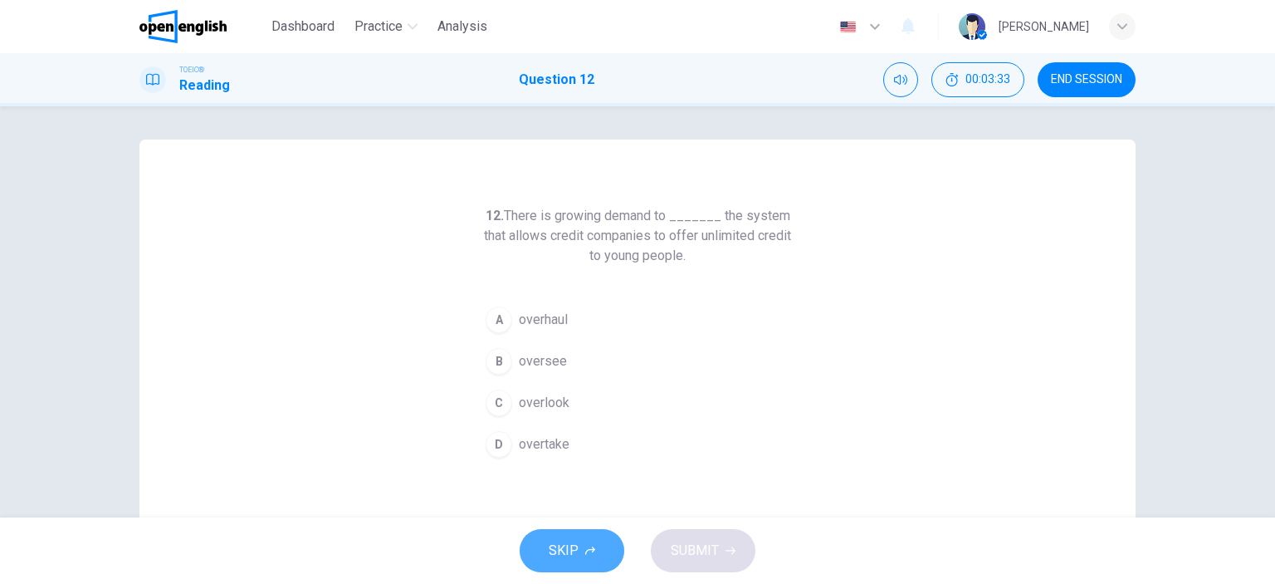
click at [581, 557] on button "SKIP" at bounding box center [572, 550] width 105 height 43
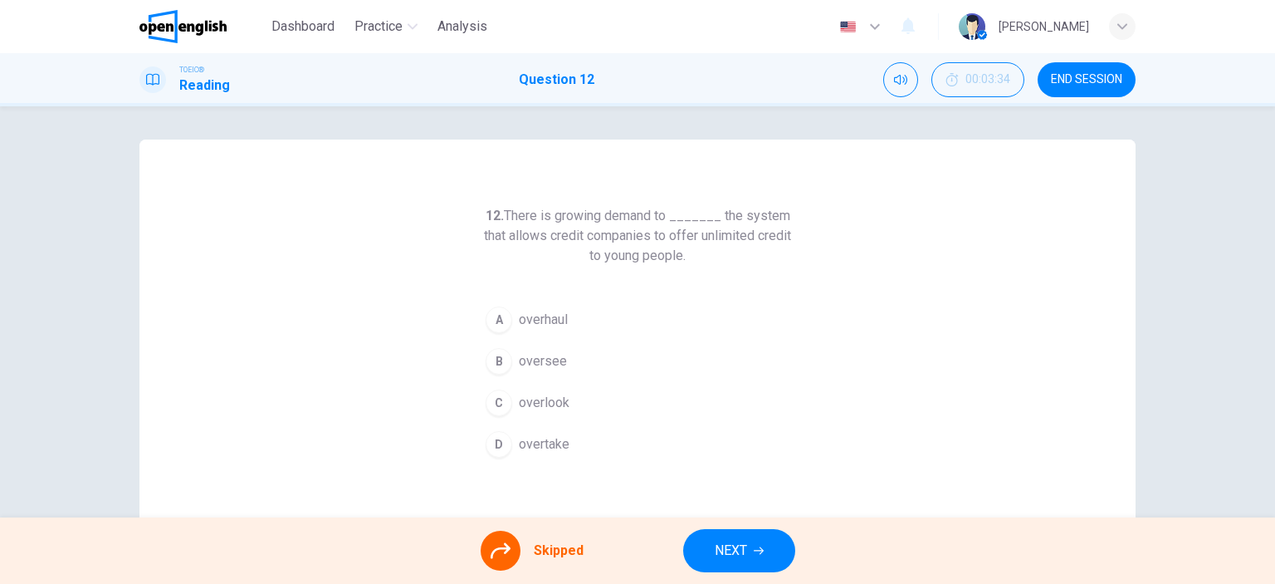
click at [564, 547] on span "Skipped" at bounding box center [559, 551] width 50 height 20
